Goal: Information Seeking & Learning: Check status

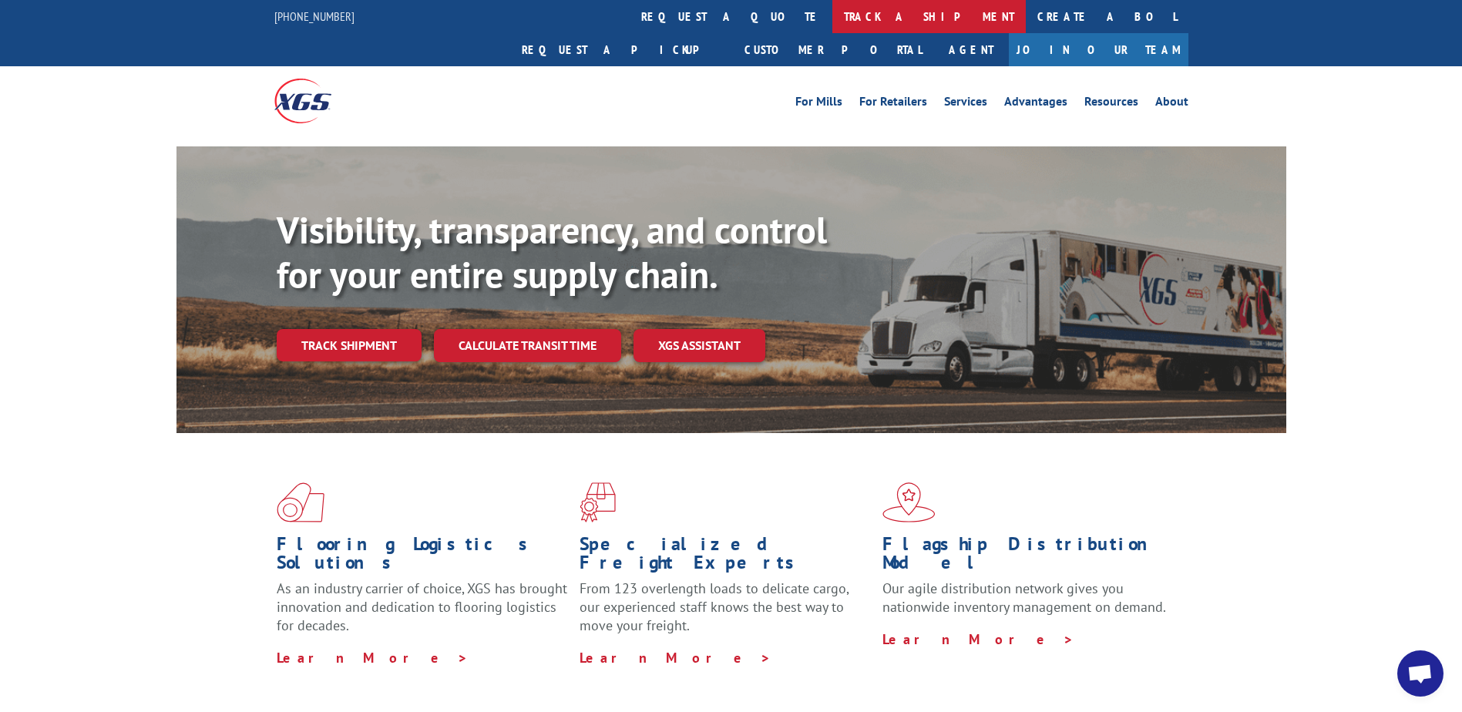
click at [832, 12] on link "track a shipment" at bounding box center [928, 16] width 193 height 33
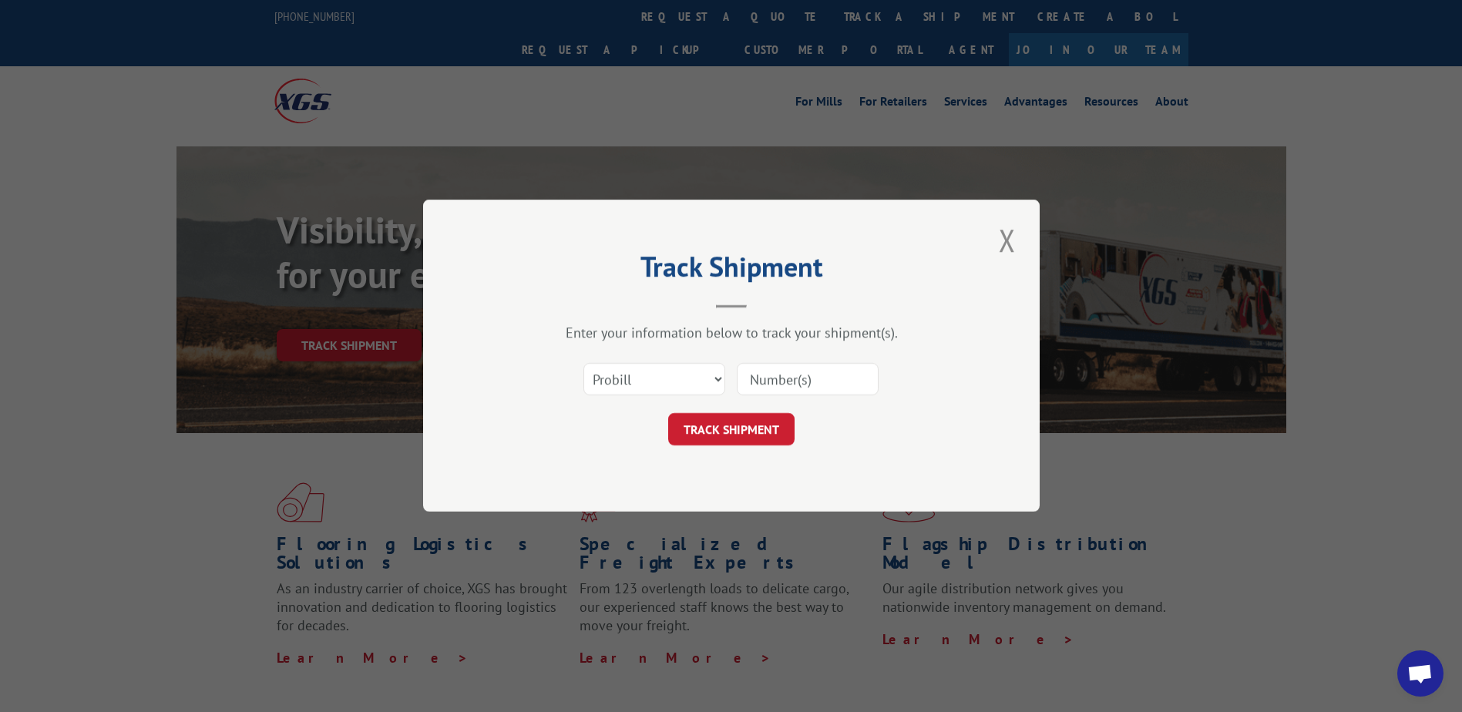
click at [801, 375] on input at bounding box center [808, 380] width 142 height 32
type input "13662986"
click button "TRACK SHIPMENT" at bounding box center [731, 430] width 126 height 32
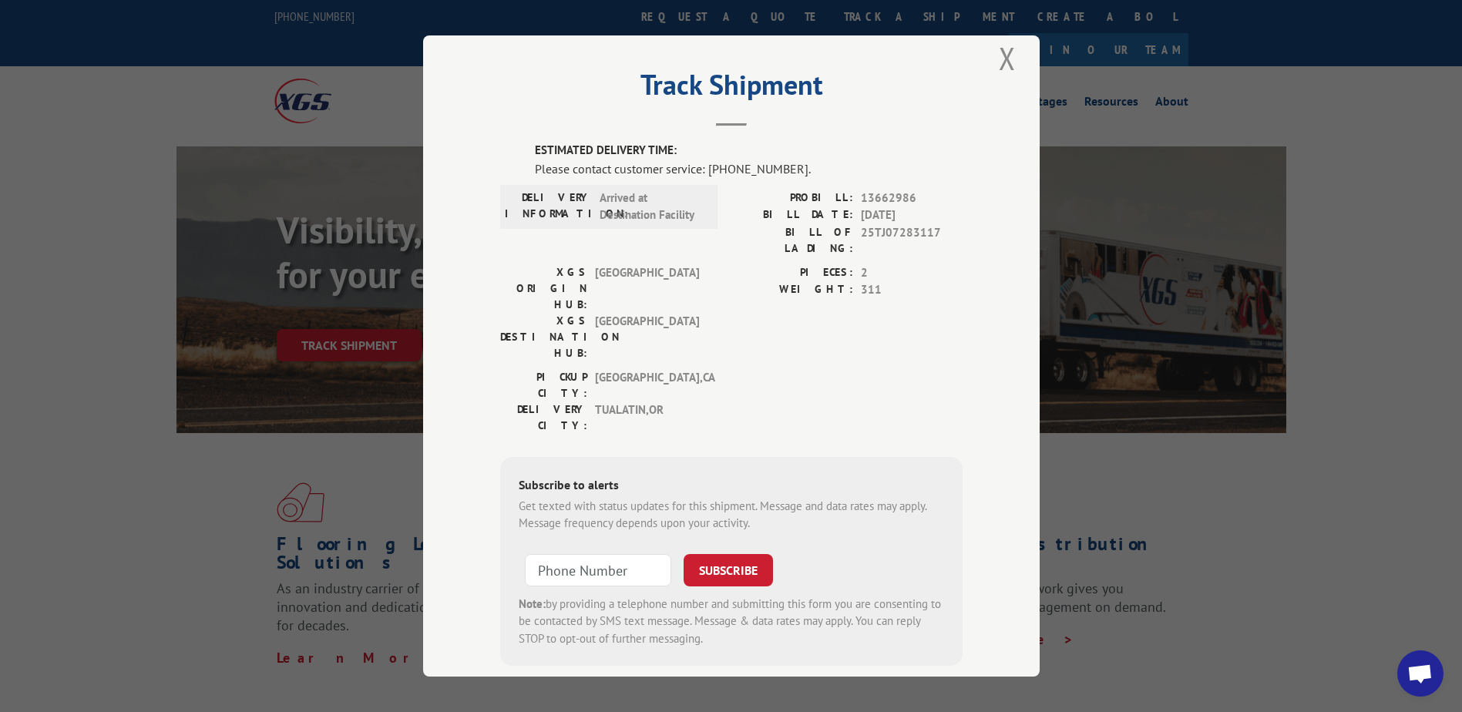
scroll to position [22, 0]
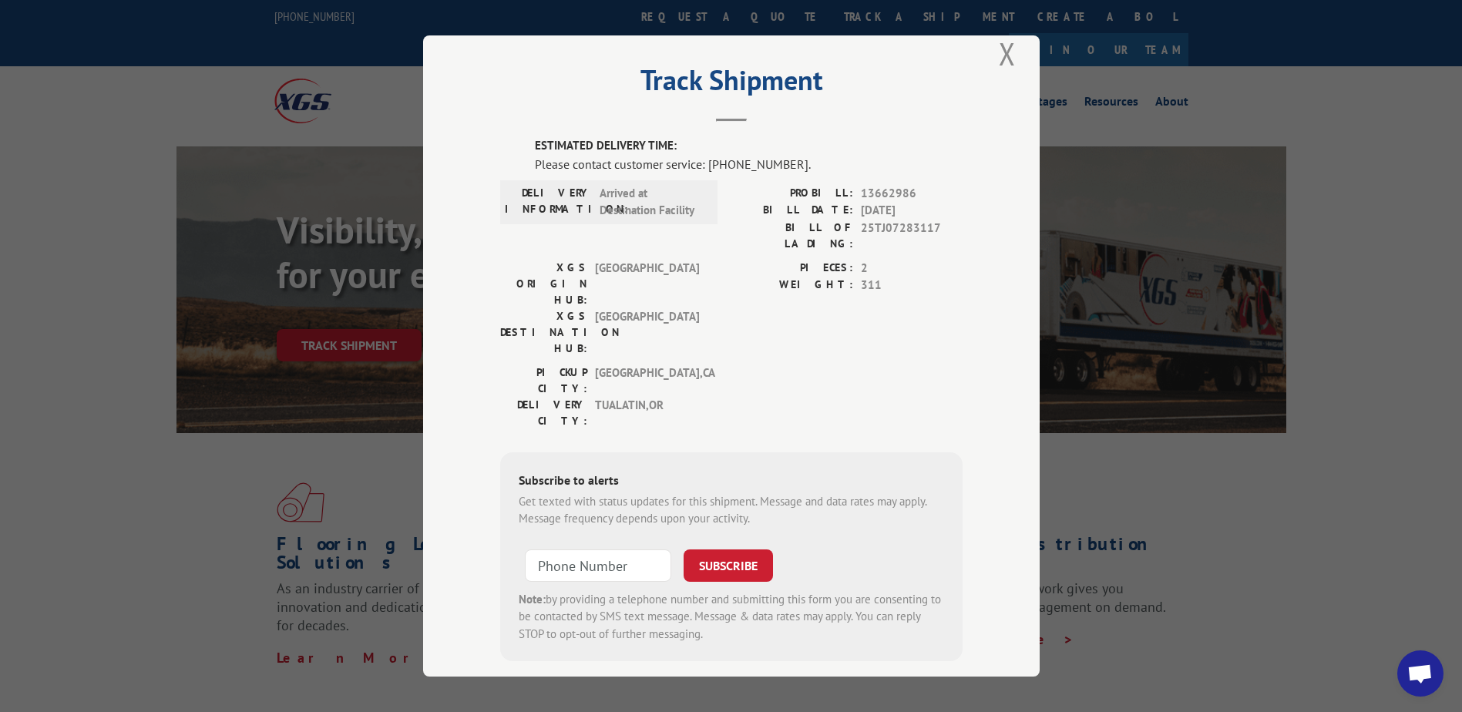
click at [656, 243] on div "DELIVERY INFORMATION: Arrived at Destination Facility" at bounding box center [608, 222] width 217 height 75
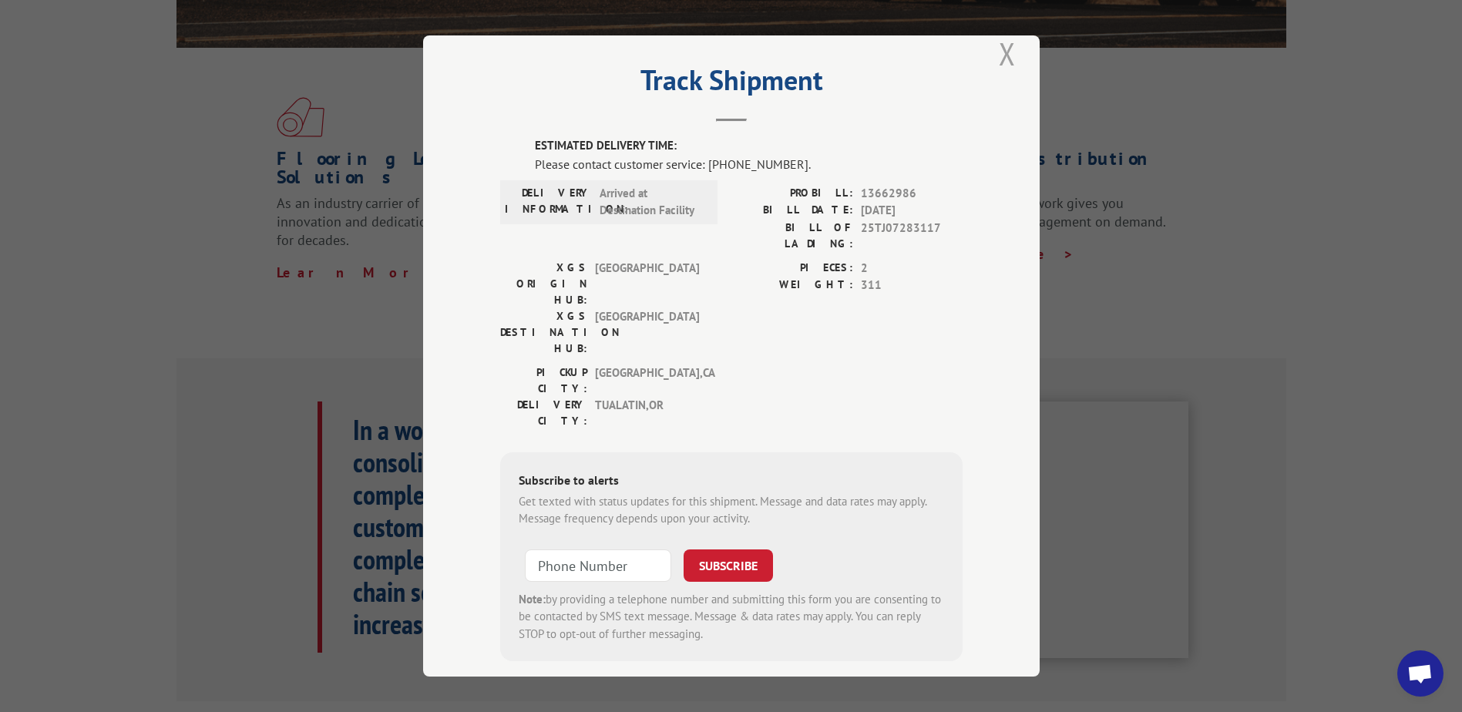
click at [1002, 49] on button "Close modal" at bounding box center [1007, 53] width 26 height 42
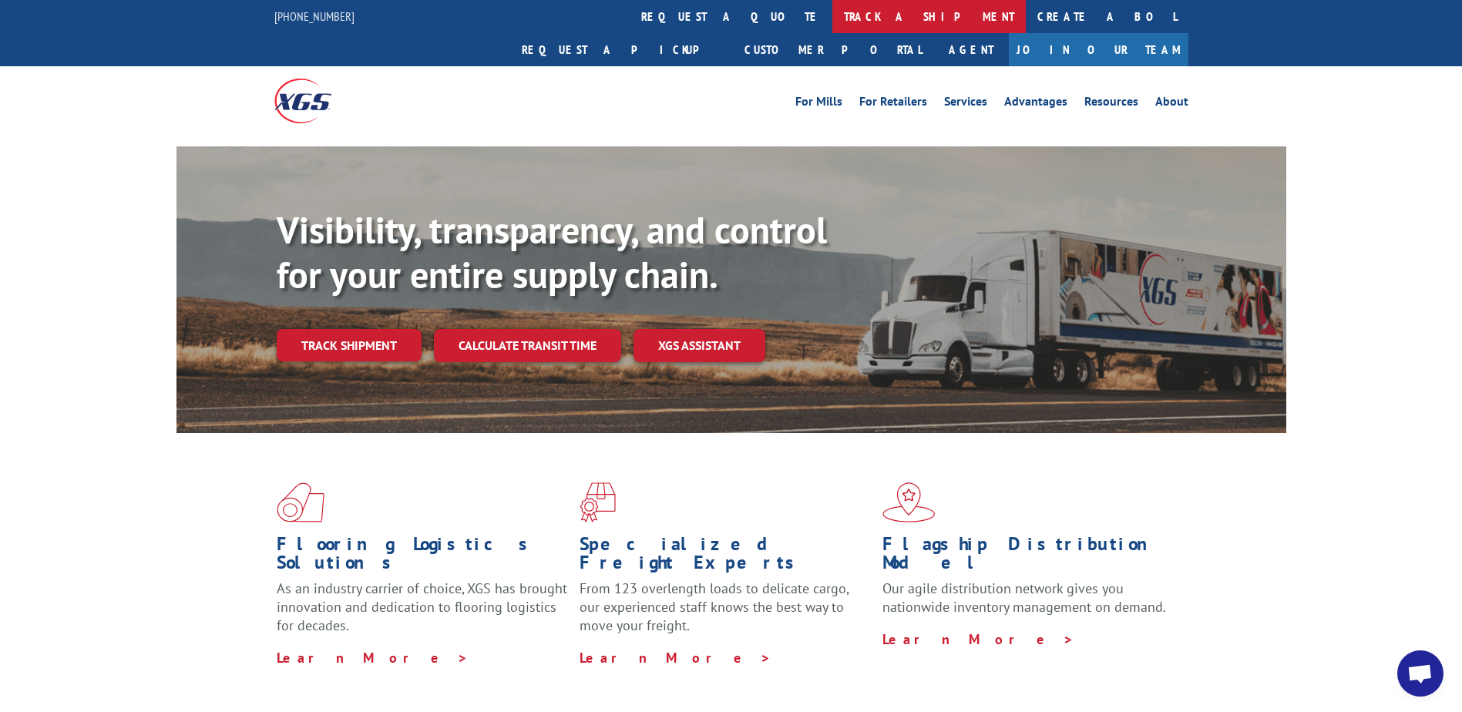
click at [832, 9] on link "track a shipment" at bounding box center [928, 16] width 193 height 33
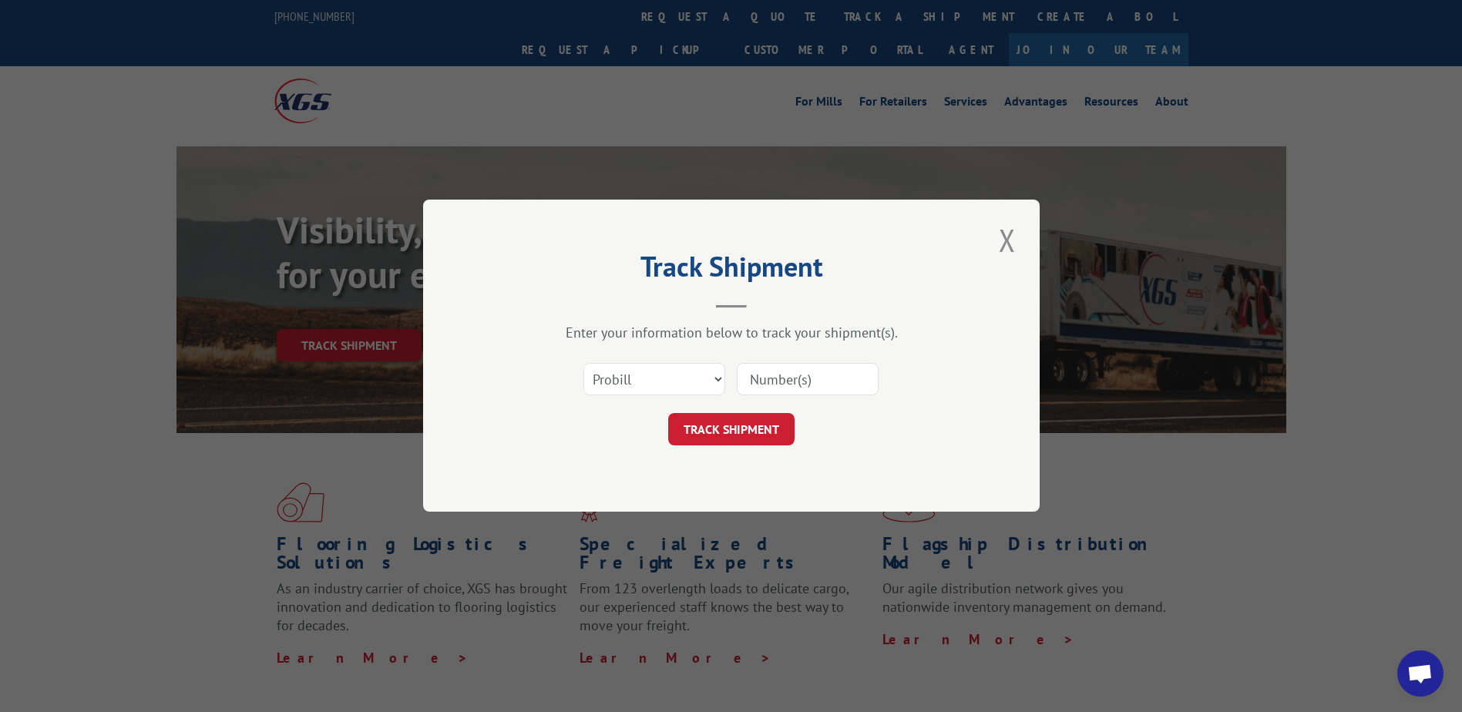
click at [814, 375] on input at bounding box center [808, 380] width 142 height 32
type input "13662986"
click at [888, 213] on div "Track Shipment Enter your information below to track your shipment(s). Select c…" at bounding box center [731, 356] width 616 height 312
click at [751, 421] on button "TRACK SHIPMENT" at bounding box center [731, 430] width 126 height 32
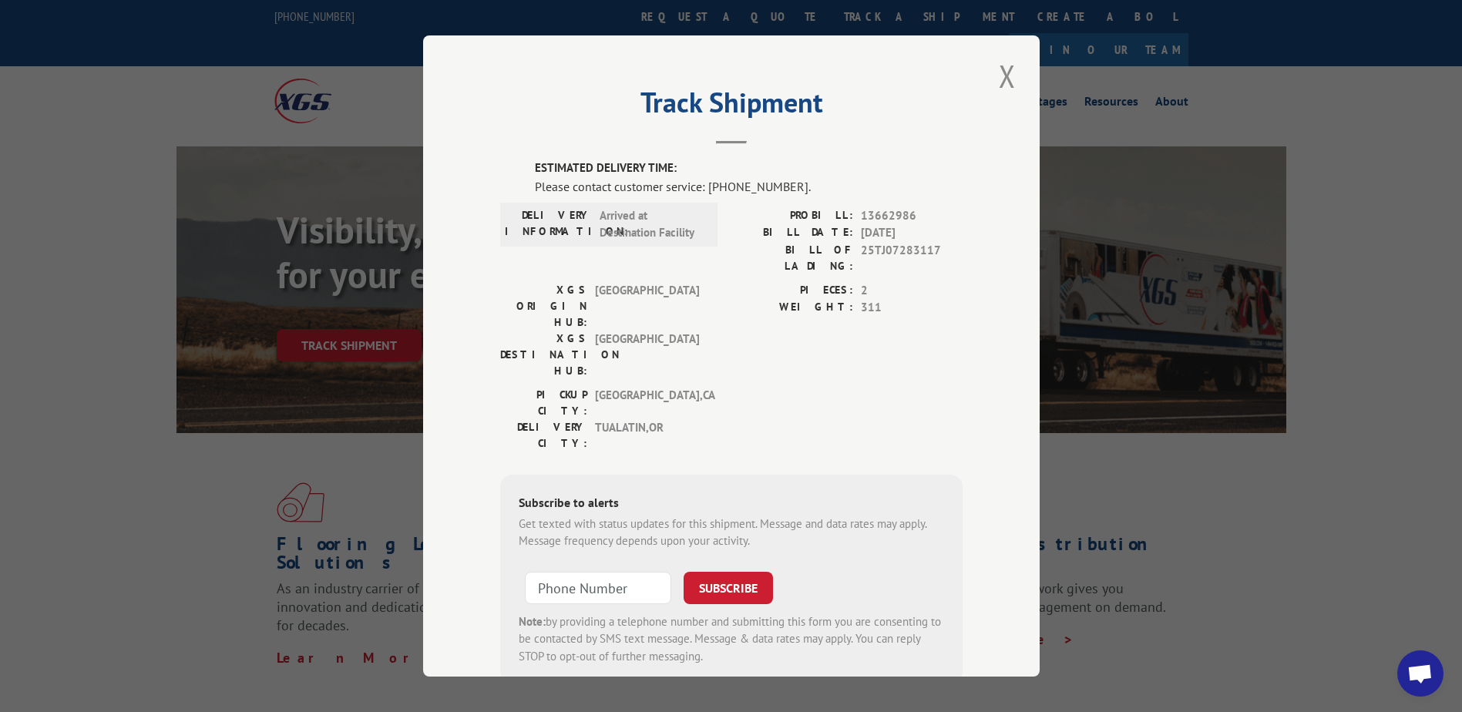
click at [1007, 280] on div "Track Shipment ESTIMATED DELIVERY TIME: Please contact customer service: [PHONE…" at bounding box center [731, 355] width 616 height 641
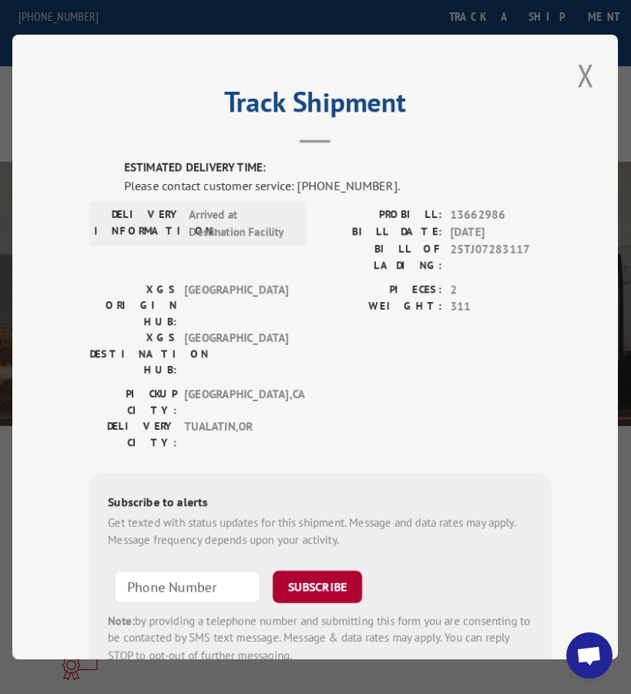
click at [331, 571] on button "SUBSCRIBE" at bounding box center [317, 587] width 89 height 32
drag, startPoint x: 325, startPoint y: 500, endPoint x: 314, endPoint y: 492, distance: 13.3
click at [317, 571] on button "SUBSCRIBE" at bounding box center [317, 587] width 89 height 32
